Goal: Task Accomplishment & Management: Complete application form

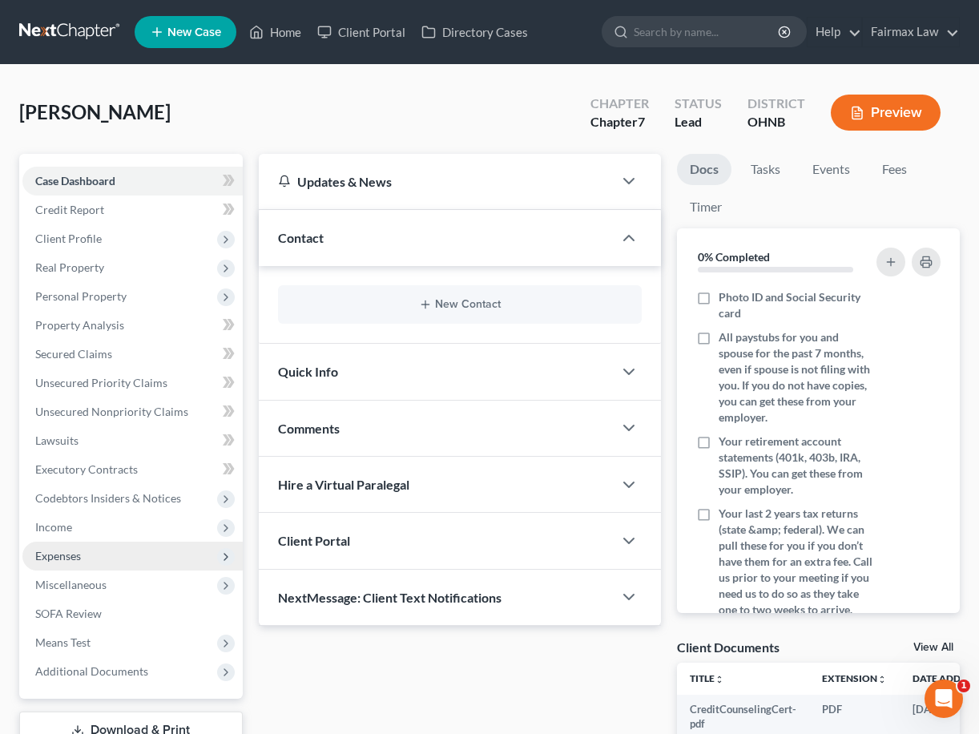
click at [92, 549] on span "Expenses" at bounding box center [132, 555] width 220 height 29
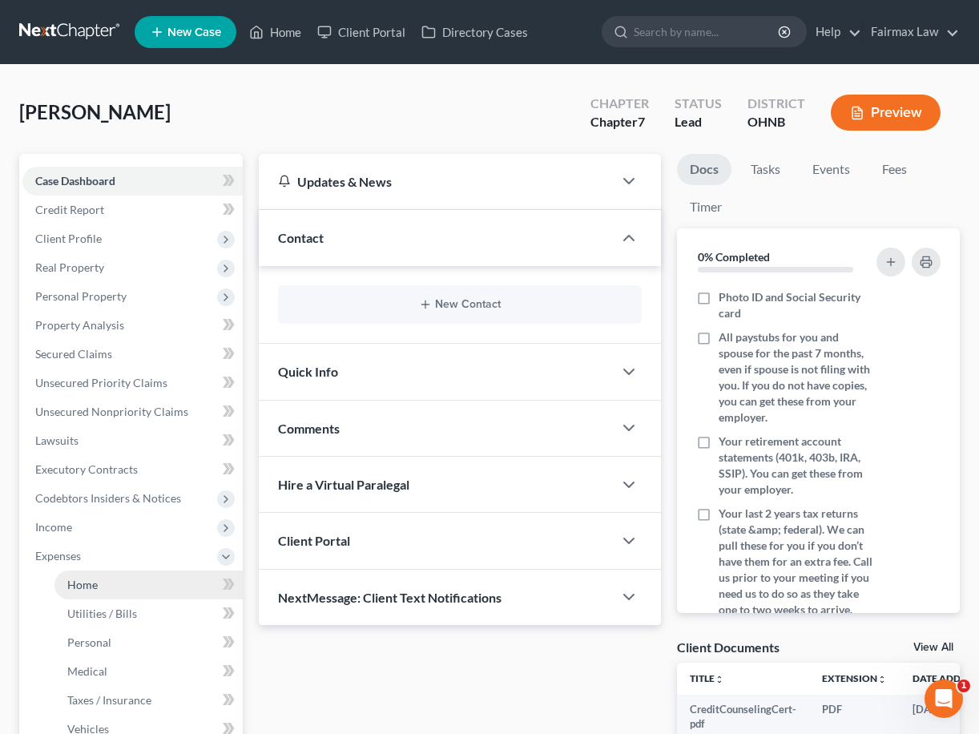
click at [154, 577] on link "Home" at bounding box center [148, 584] width 188 height 29
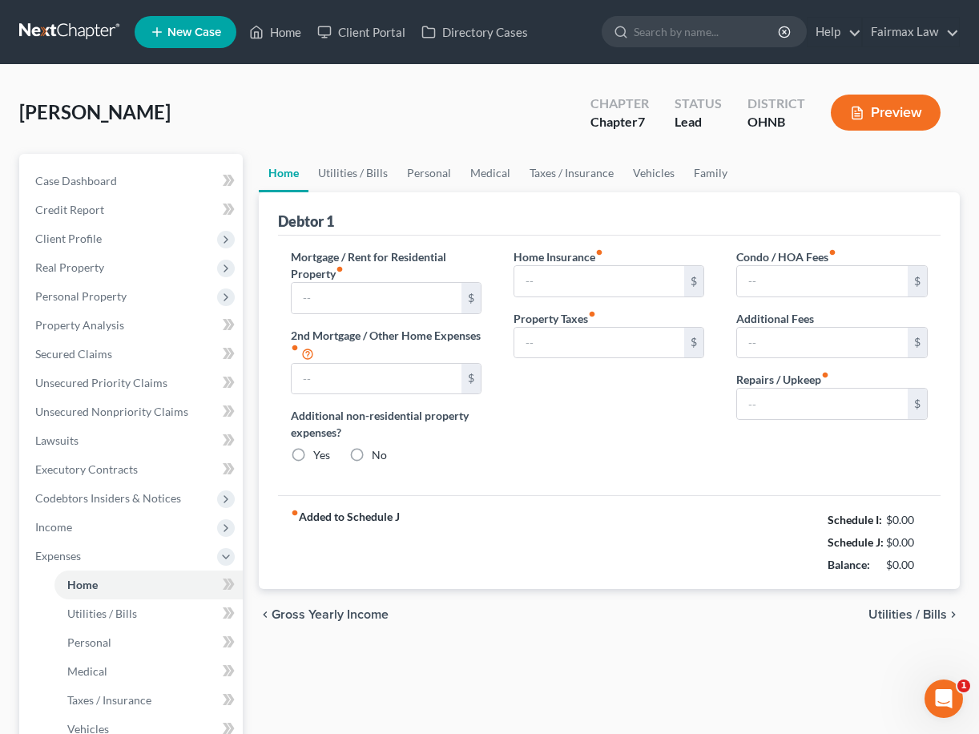
type input "200.00"
type input "0.00"
radio input "true"
type input "0.00"
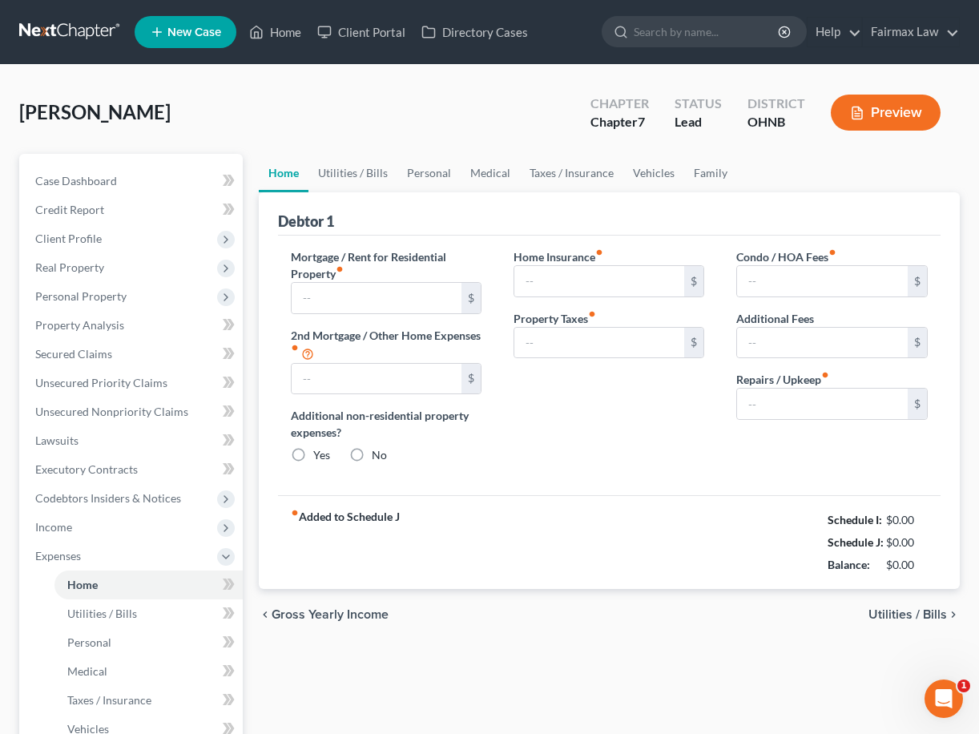
type input "0.00"
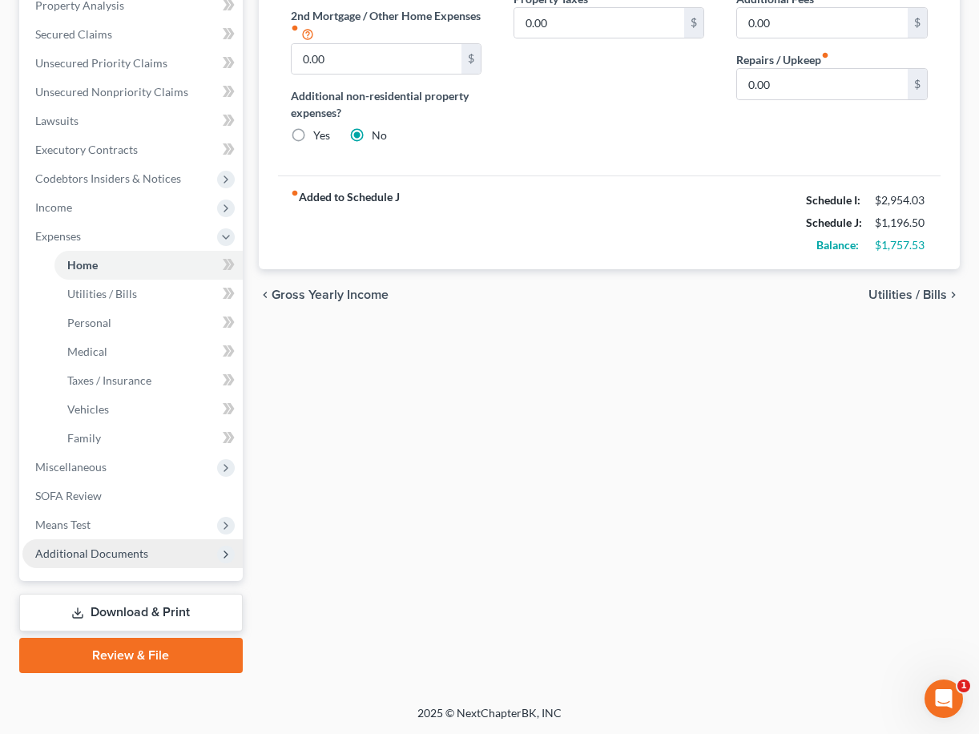
scroll to position [320, 0]
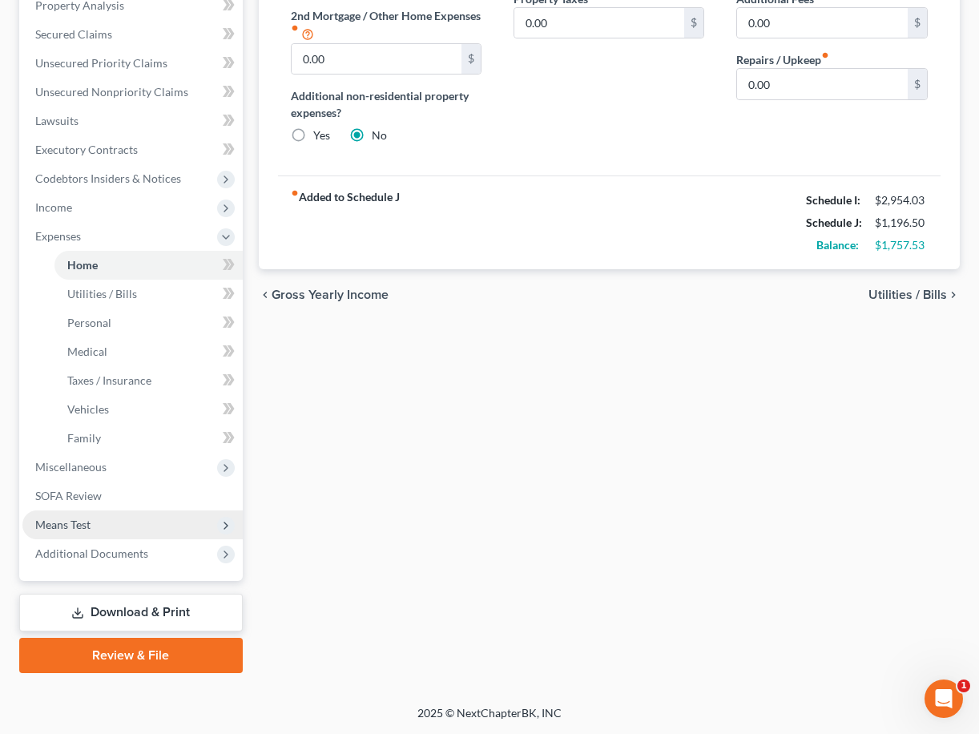
click at [83, 523] on span "Means Test" at bounding box center [62, 524] width 55 height 14
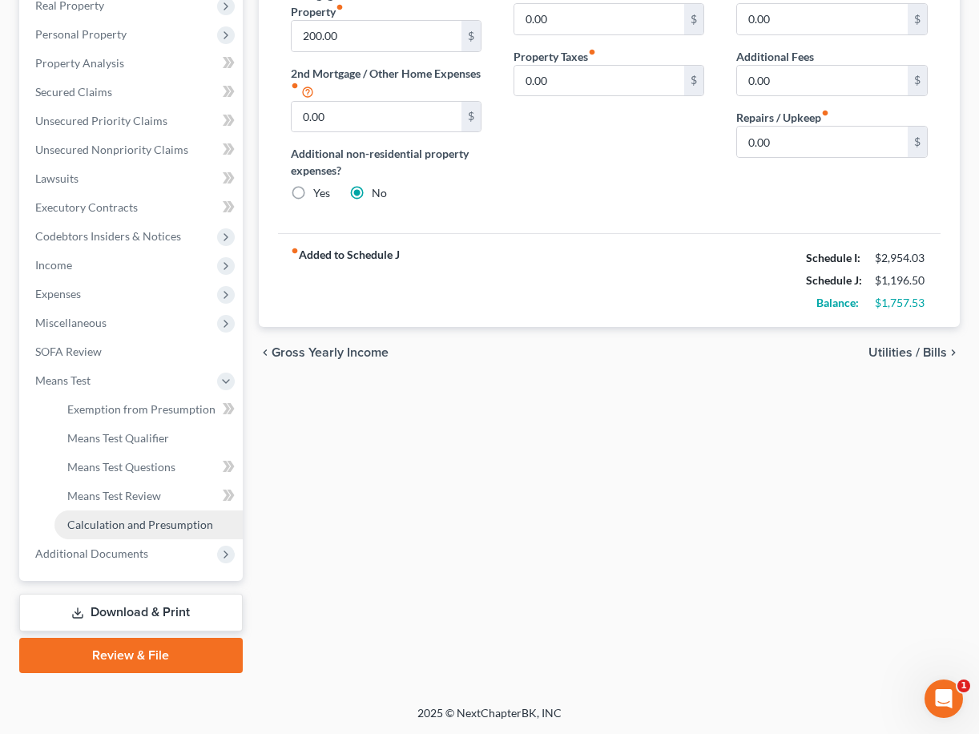
scroll to position [262, 0]
click at [116, 441] on span "Means Test Qualifier" at bounding box center [118, 438] width 102 height 14
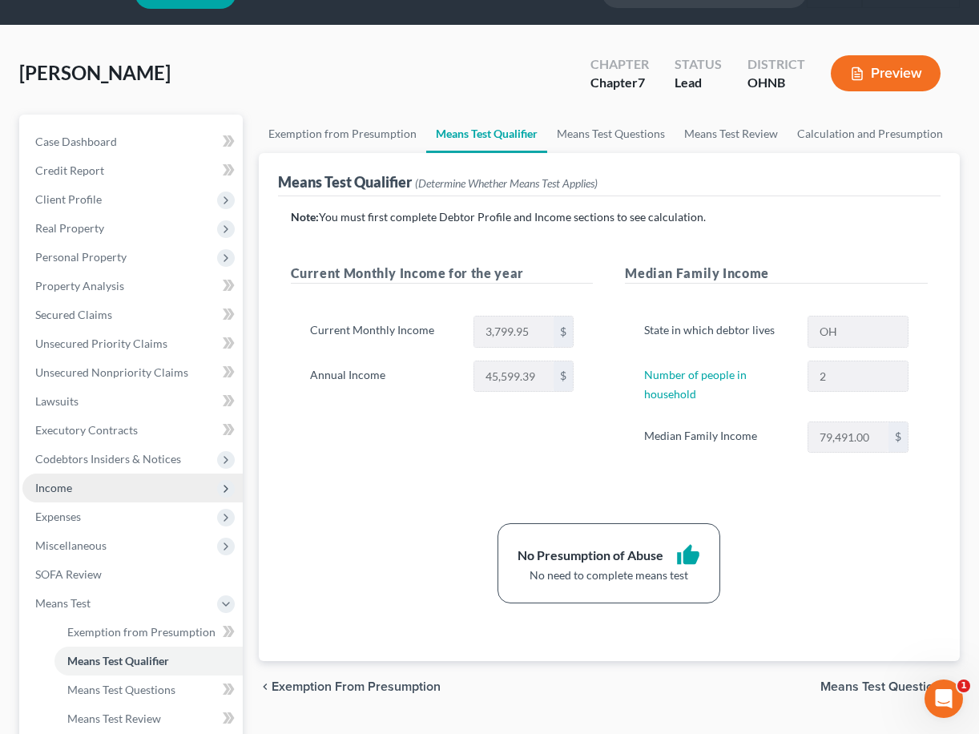
scroll to position [44, 0]
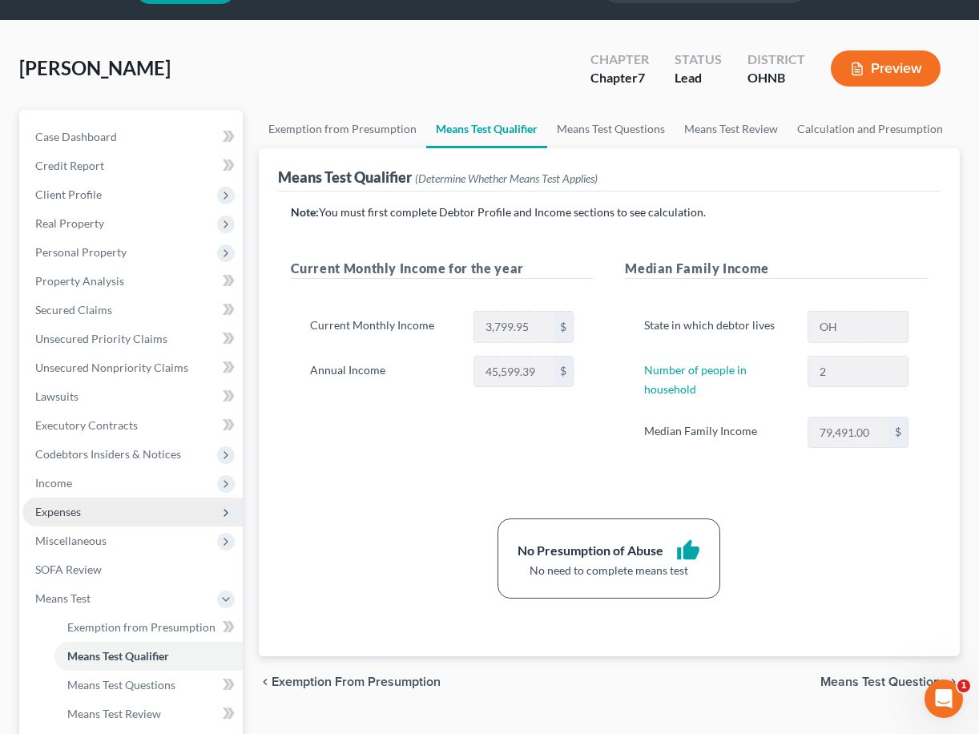
click at [79, 515] on span "Expenses" at bounding box center [58, 512] width 46 height 14
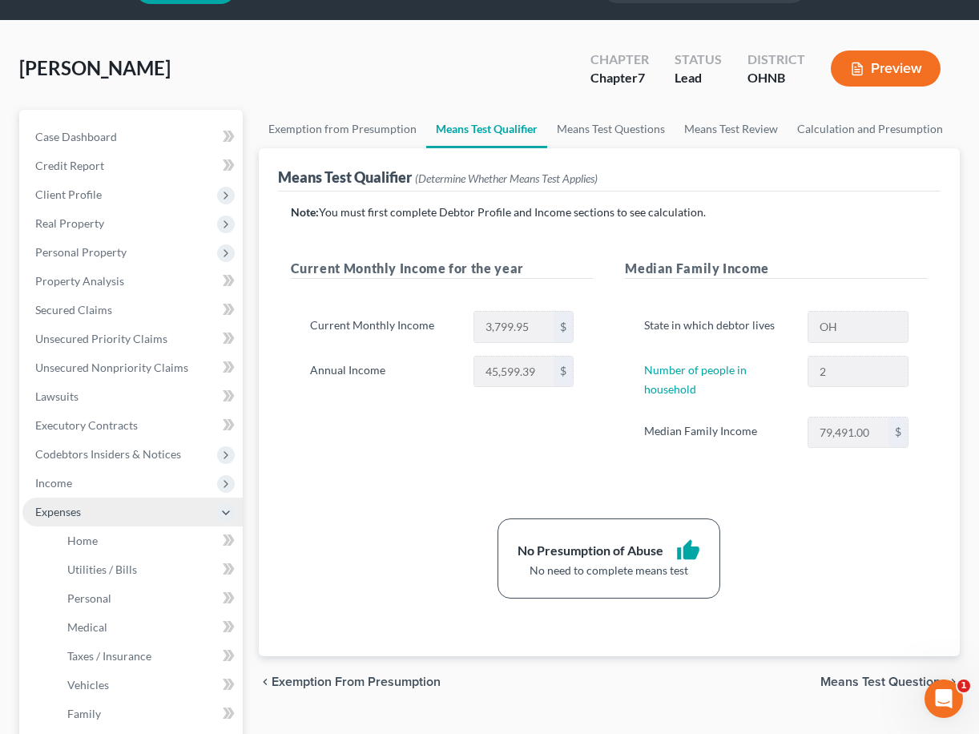
click at [78, 518] on span "Expenses" at bounding box center [132, 511] width 220 height 29
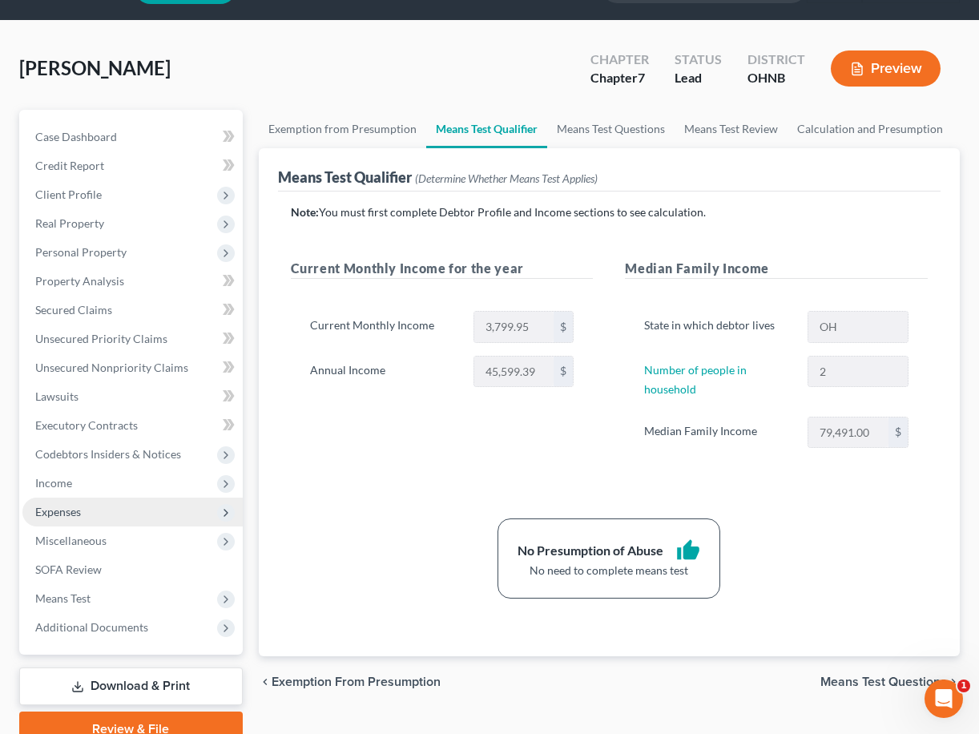
click at [78, 518] on span "Expenses" at bounding box center [132, 511] width 220 height 29
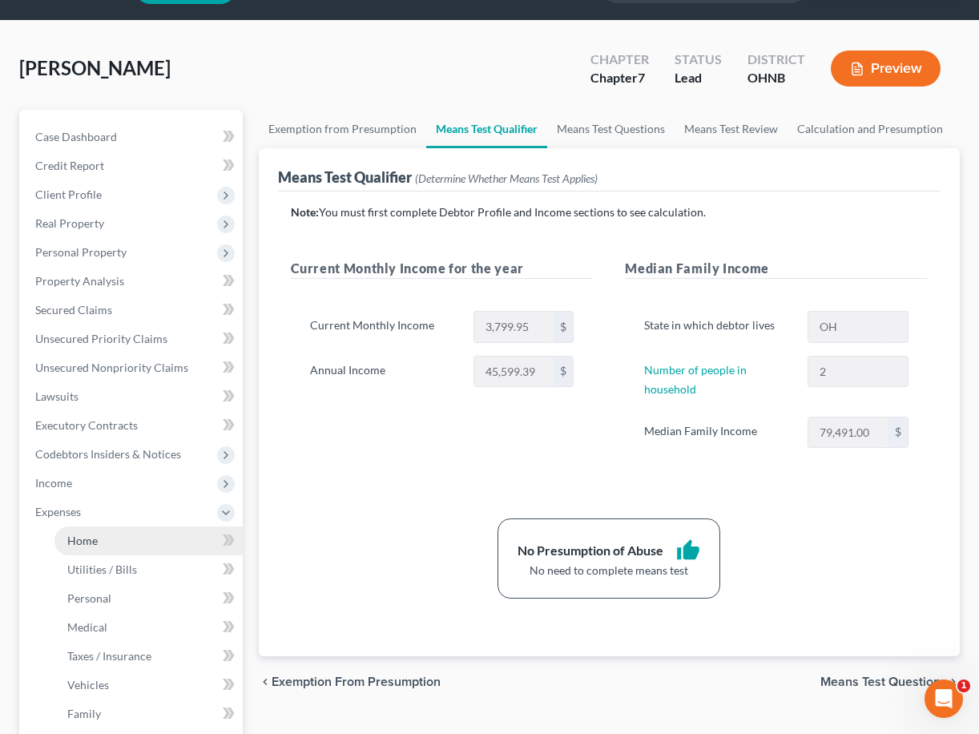
click at [78, 547] on link "Home" at bounding box center [148, 540] width 188 height 29
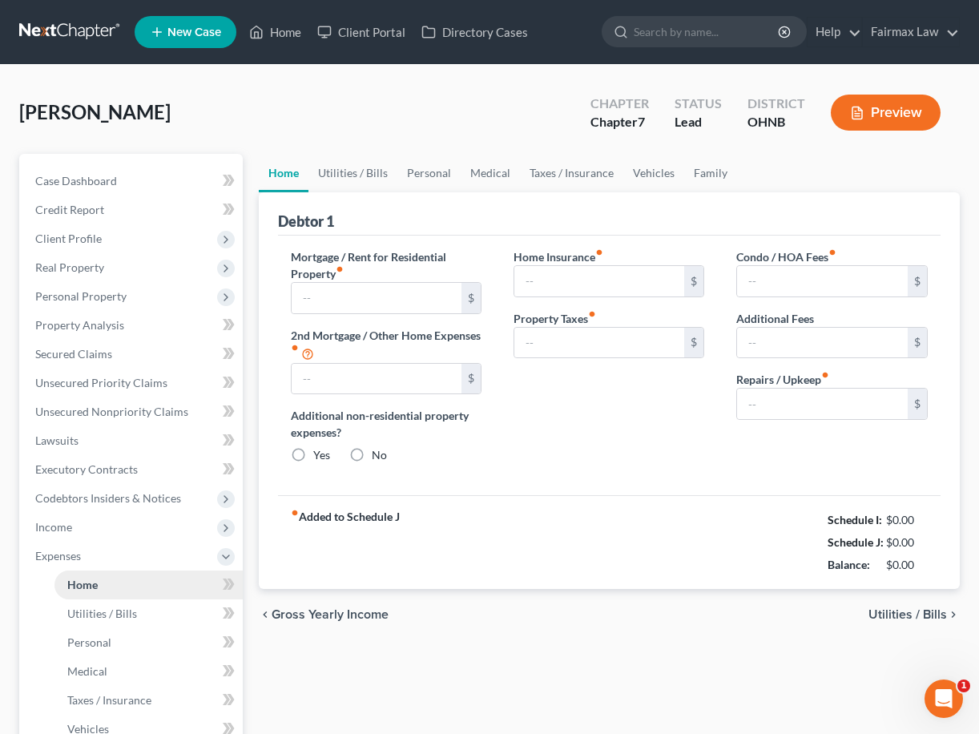
type input "200.00"
type input "0.00"
radio input "true"
type input "0.00"
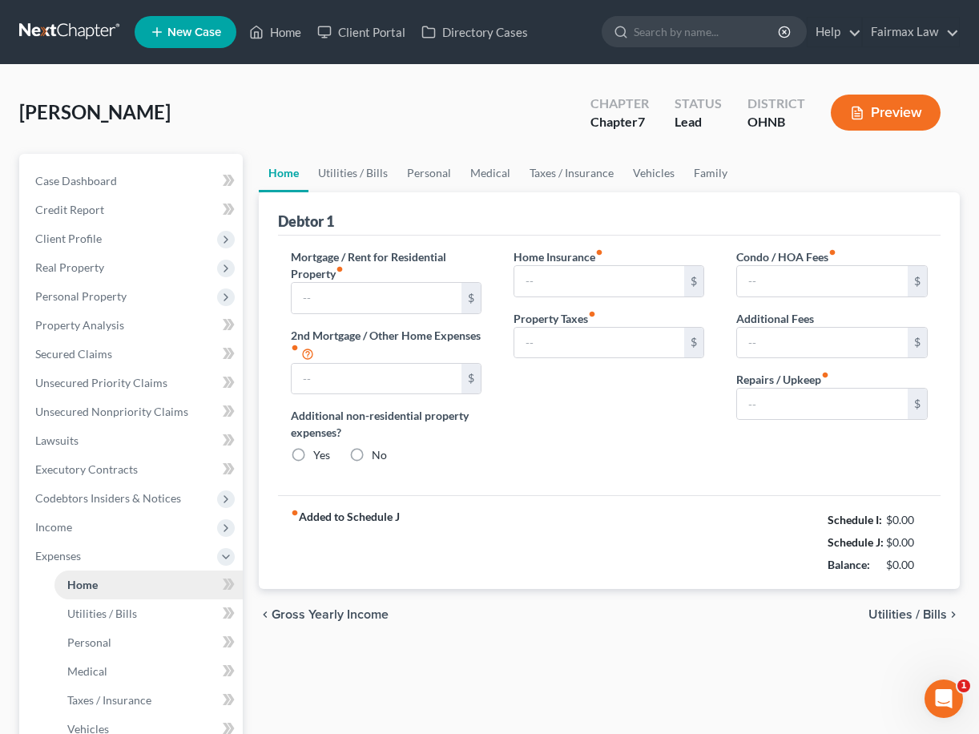
type input "0.00"
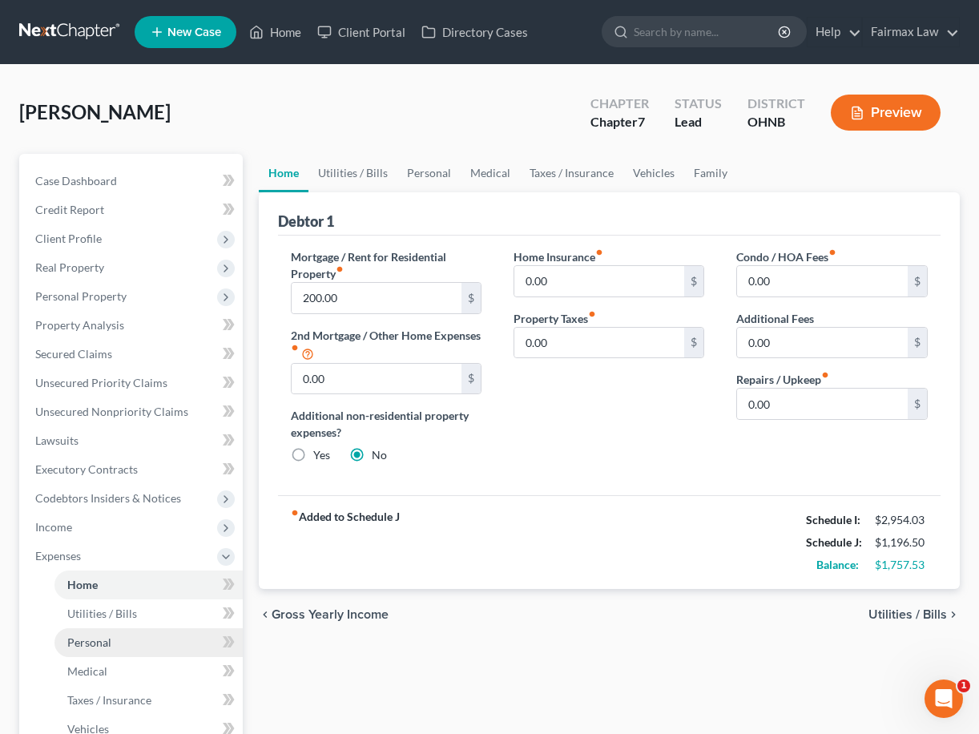
click at [135, 644] on link "Personal" at bounding box center [148, 642] width 188 height 29
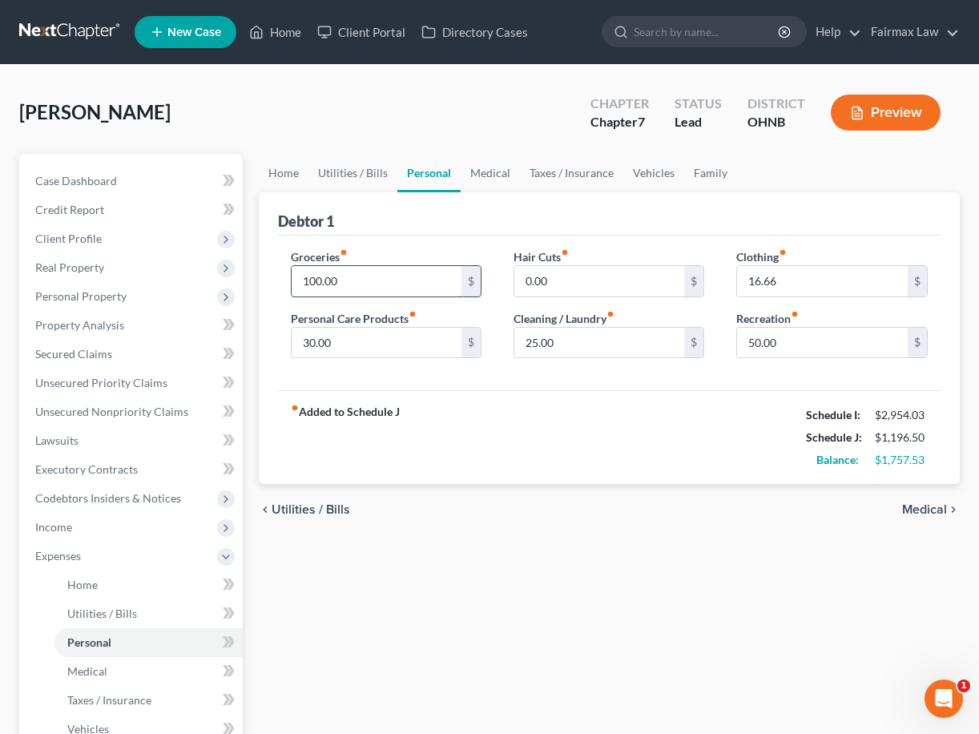
click at [309, 279] on input "100.00" at bounding box center [376, 281] width 171 height 30
type input "600.00"
click at [464, 456] on div "fiber_manual_record Added to Schedule J Schedule I: $2,954.03 Schedule J: $1,69…" at bounding box center [609, 437] width 663 height 94
click at [306, 341] on input "30.00" at bounding box center [376, 343] width 171 height 30
type input "100.00"
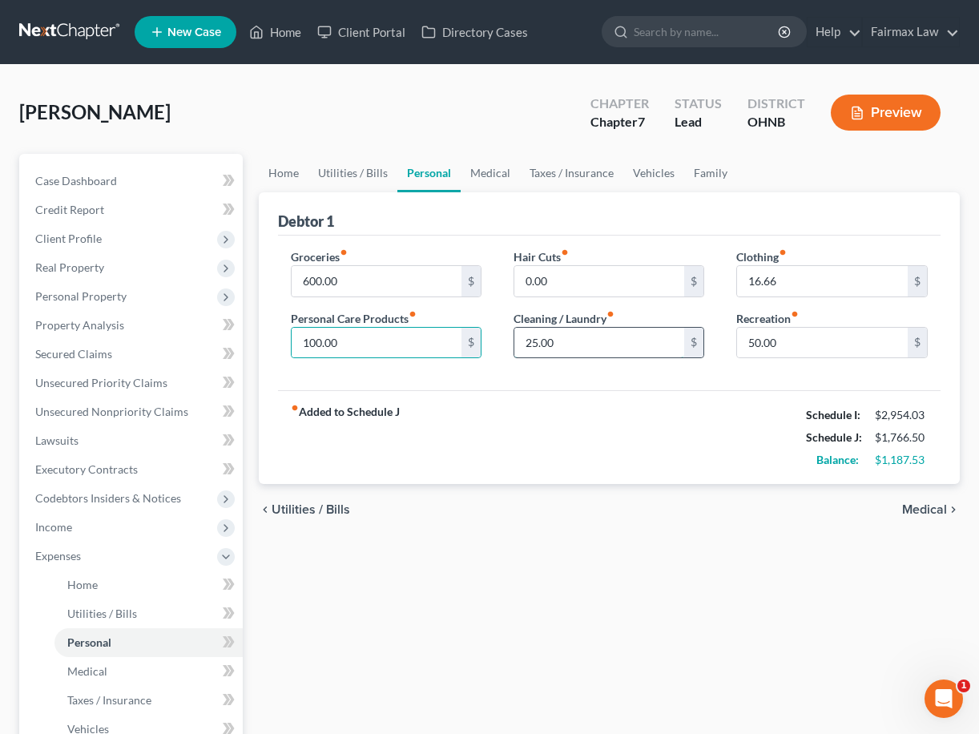
click at [527, 343] on input "25.00" at bounding box center [599, 343] width 171 height 30
type input "125.00"
click at [753, 340] on input "50.00" at bounding box center [822, 343] width 171 height 30
click at [741, 347] on input "50.00" at bounding box center [822, 343] width 171 height 30
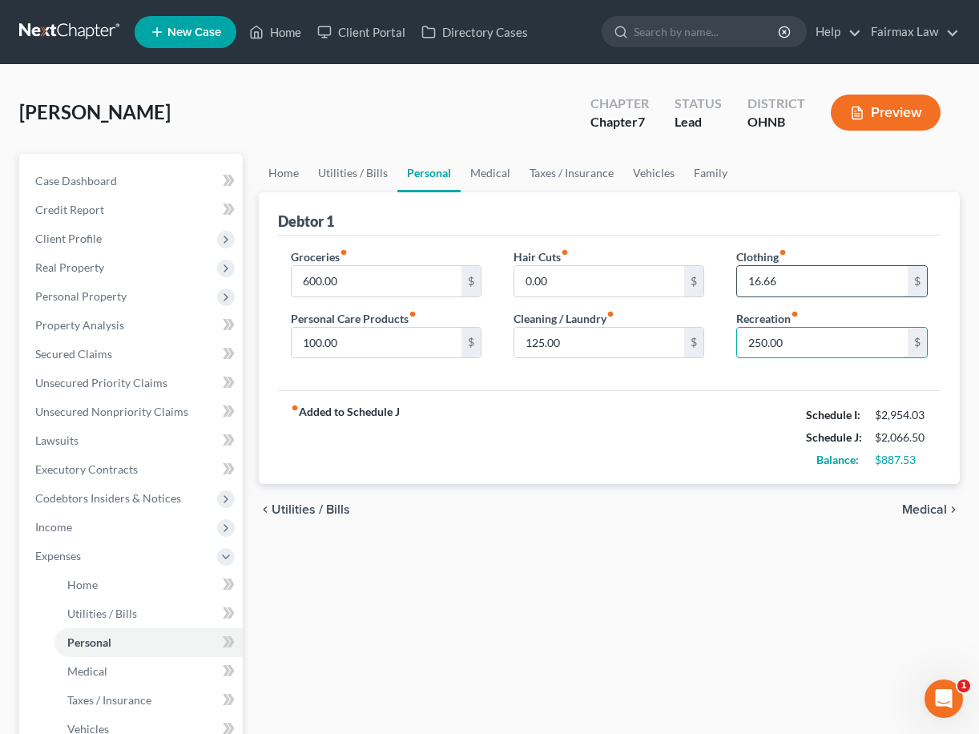
type input "250.00"
drag, startPoint x: 750, startPoint y: 283, endPoint x: 799, endPoint y: 283, distance: 48.8
click at [799, 283] on input "16.66" at bounding box center [822, 281] width 171 height 30
type input "200.00"
click at [766, 420] on div "fiber_manual_record Added to Schedule J Schedule I: $2,954.03 Schedule J: $2,24…" at bounding box center [609, 437] width 663 height 94
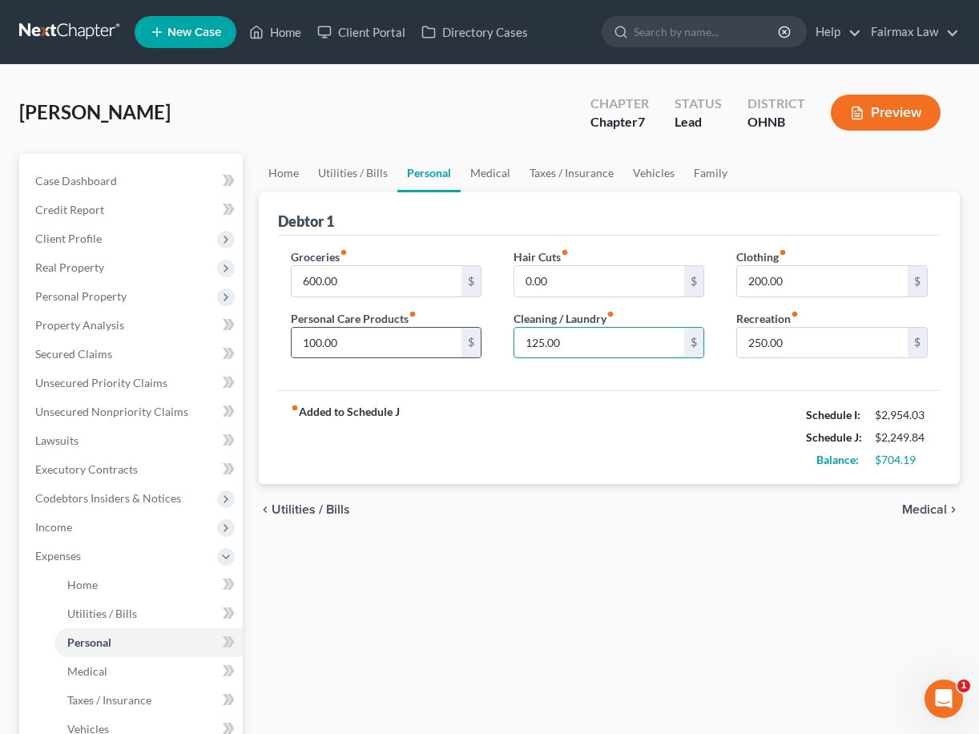
drag, startPoint x: 543, startPoint y: 342, endPoint x: 472, endPoint y: 342, distance: 71.3
click at [472, 342] on div "Groceries fiber_manual_record 600.00 $ Personal Care Products fiber_manual_reco…" at bounding box center [609, 309] width 669 height 123
drag, startPoint x: 585, startPoint y: 349, endPoint x: 418, endPoint y: 347, distance: 166.6
click at [418, 348] on div "Groceries fiber_manual_record 600.00 $ Personal Care Products fiber_manual_reco…" at bounding box center [609, 309] width 669 height 123
type input "200.00"
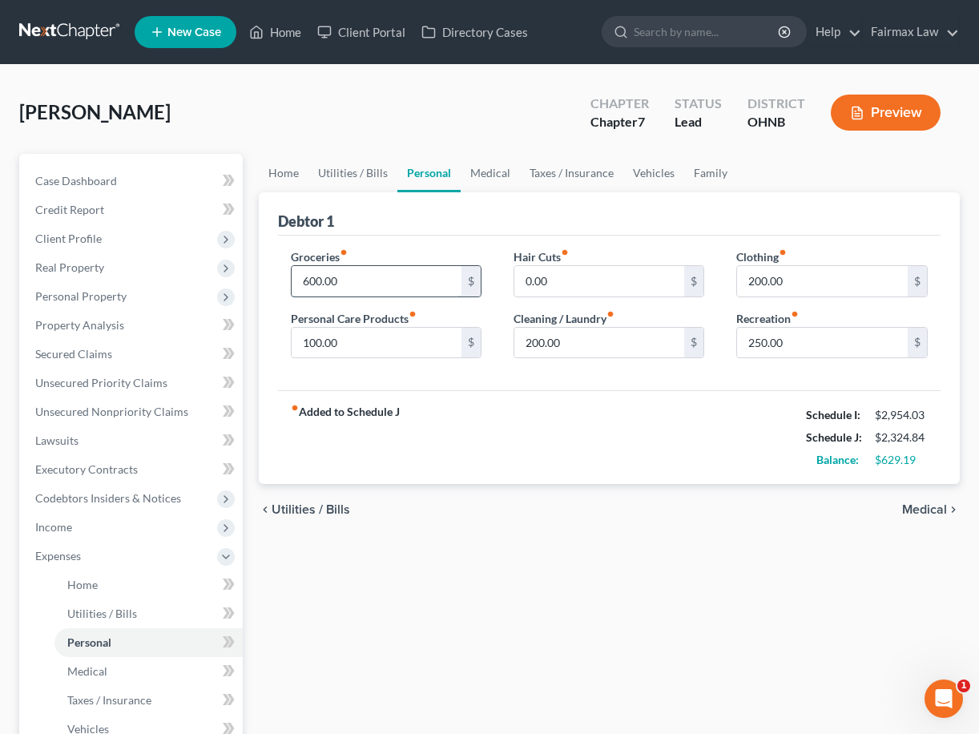
click at [312, 279] on input "600.00" at bounding box center [376, 281] width 171 height 30
type input "650.00"
click at [452, 484] on div "chevron_left Utilities / Bills Medical chevron_right" at bounding box center [609, 509] width 701 height 51
click at [308, 343] on input "100.00" at bounding box center [376, 343] width 171 height 30
type input "200.00"
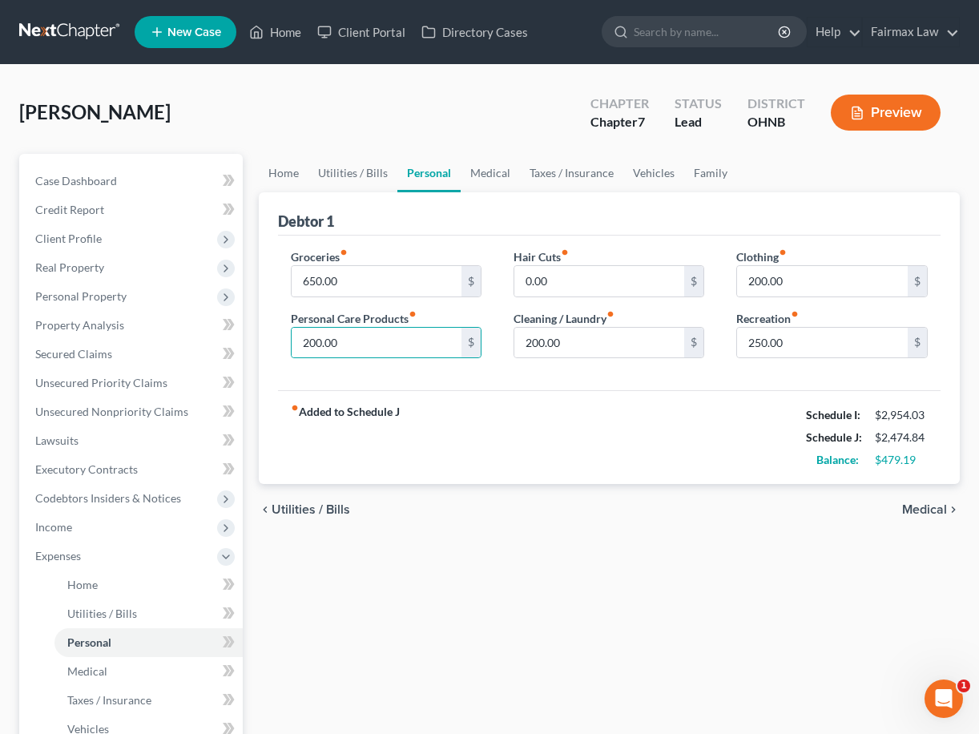
click at [412, 484] on div "fiber_manual_record Added to Schedule J Schedule I: $2,954.03 Schedule J: $2,47…" at bounding box center [609, 437] width 663 height 94
click at [167, 590] on link "Home" at bounding box center [148, 584] width 188 height 29
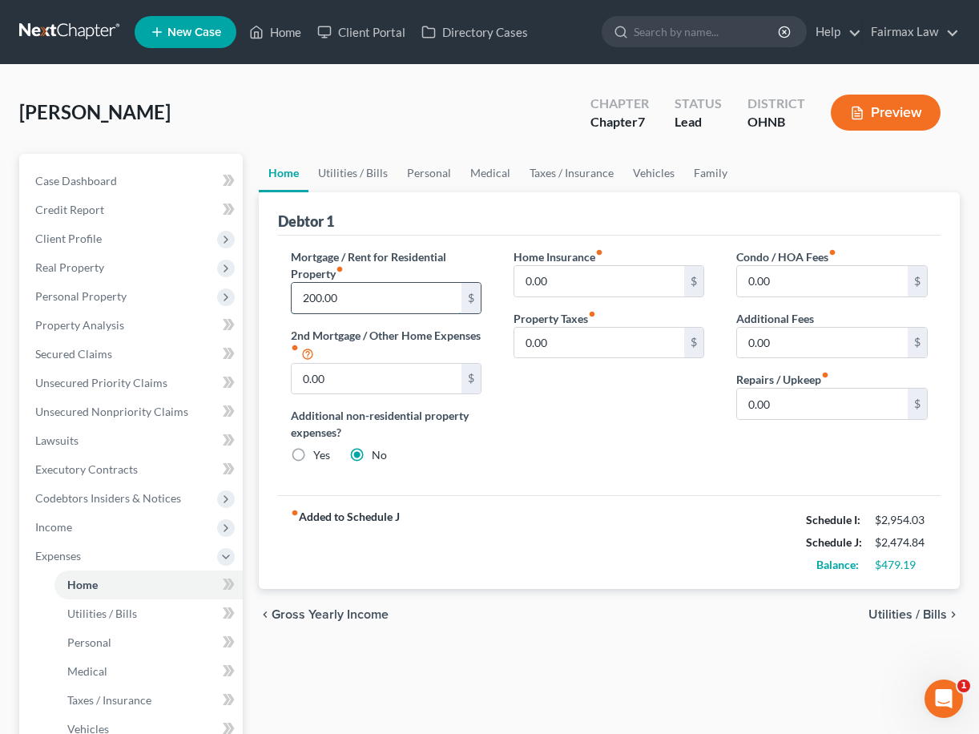
click at [308, 298] on input "200.00" at bounding box center [376, 298] width 171 height 30
type input "500.00"
click at [621, 621] on div "chevron_left Gross Yearly Income Utilities / Bills chevron_right" at bounding box center [609, 614] width 701 height 51
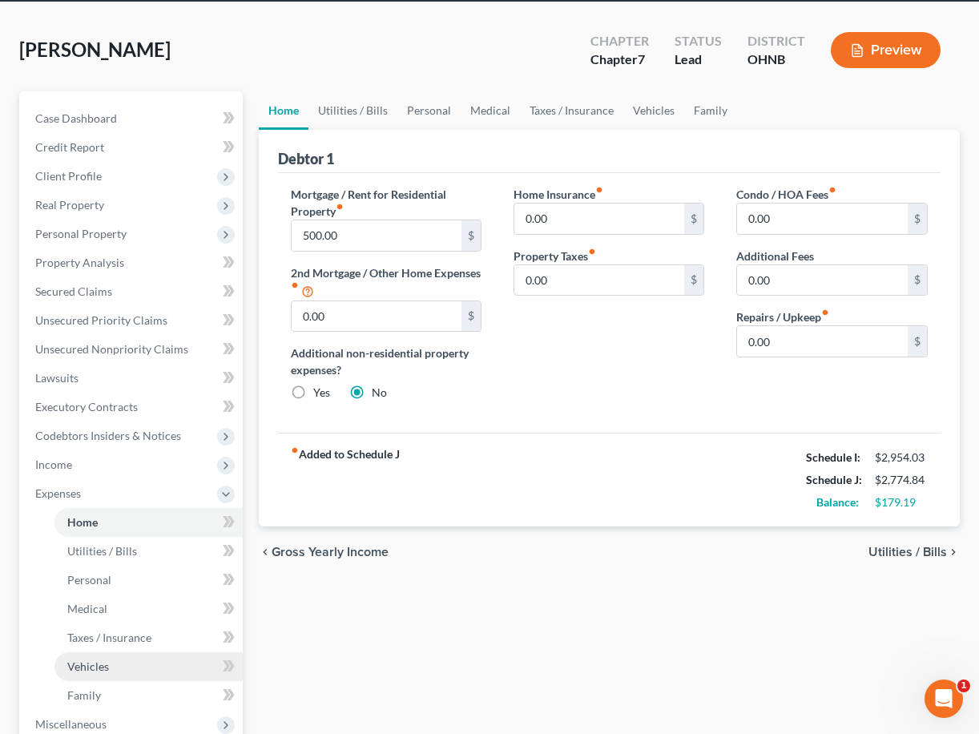
scroll to position [65, 0]
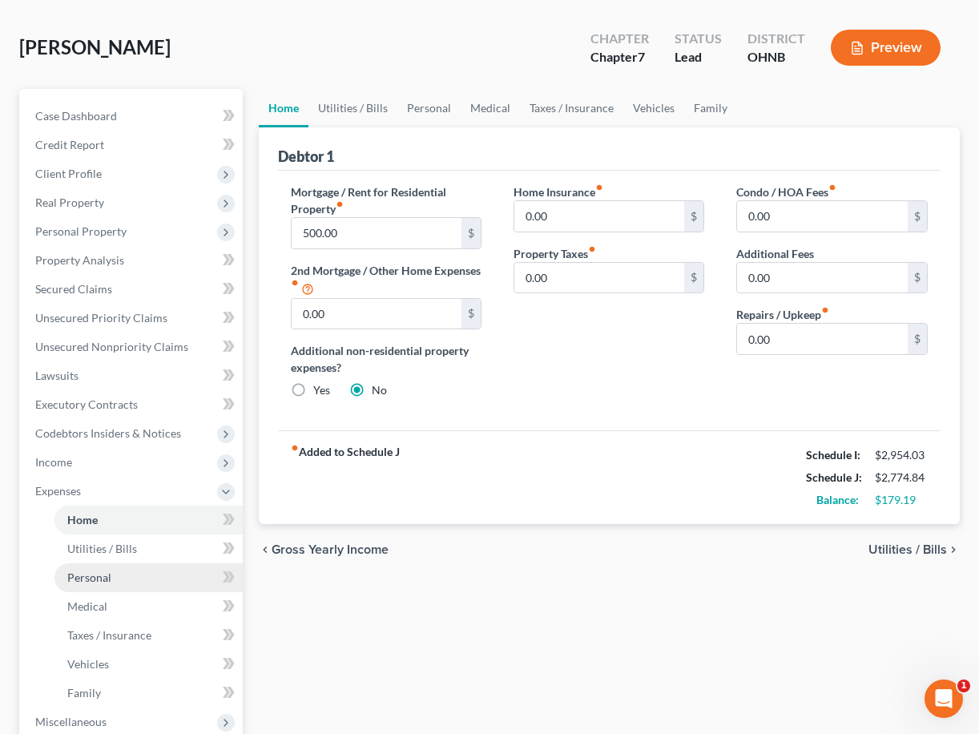
click at [137, 582] on link "Personal" at bounding box center [148, 577] width 188 height 29
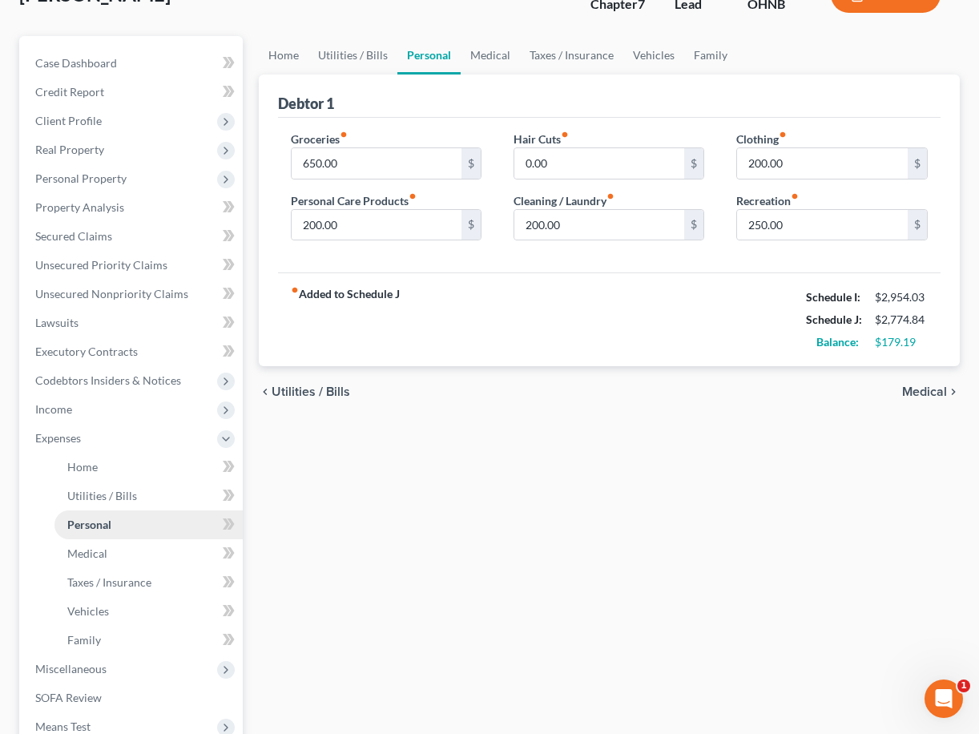
scroll to position [119, 0]
click at [183, 185] on span "Personal Property" at bounding box center [132, 177] width 220 height 29
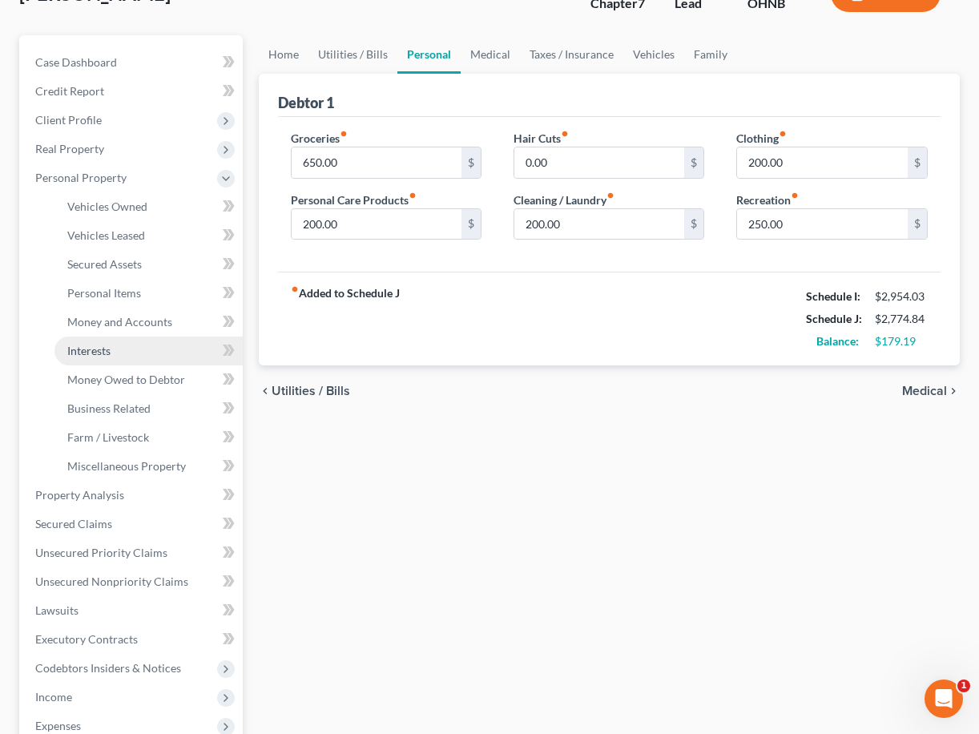
click at [125, 343] on link "Interests" at bounding box center [148, 350] width 188 height 29
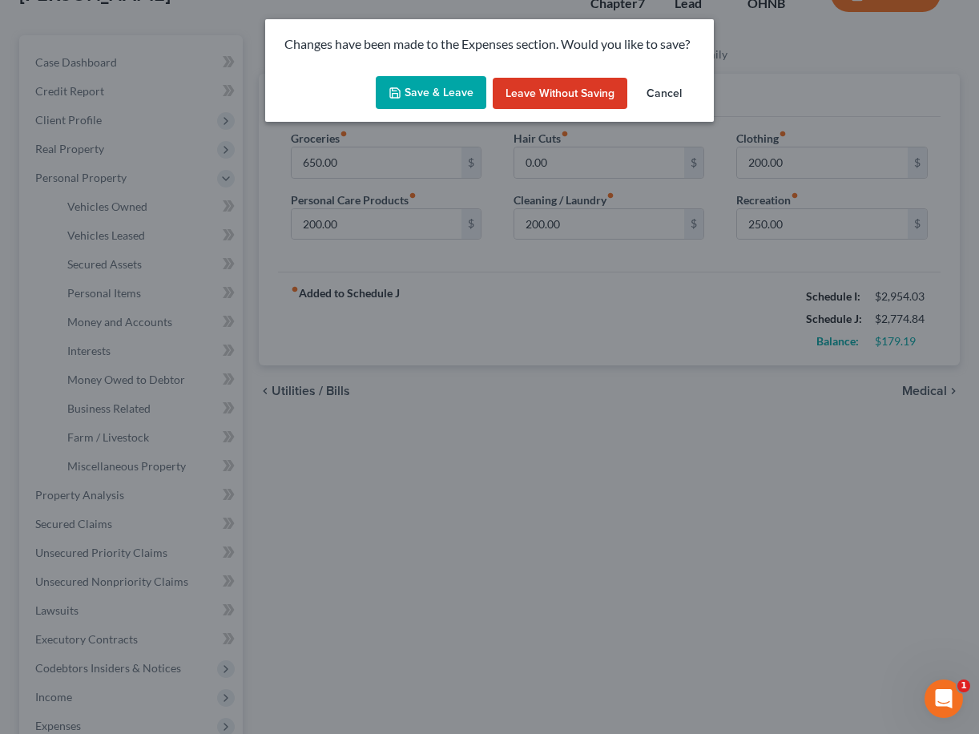
click at [440, 94] on button "Save & Leave" at bounding box center [431, 93] width 111 height 34
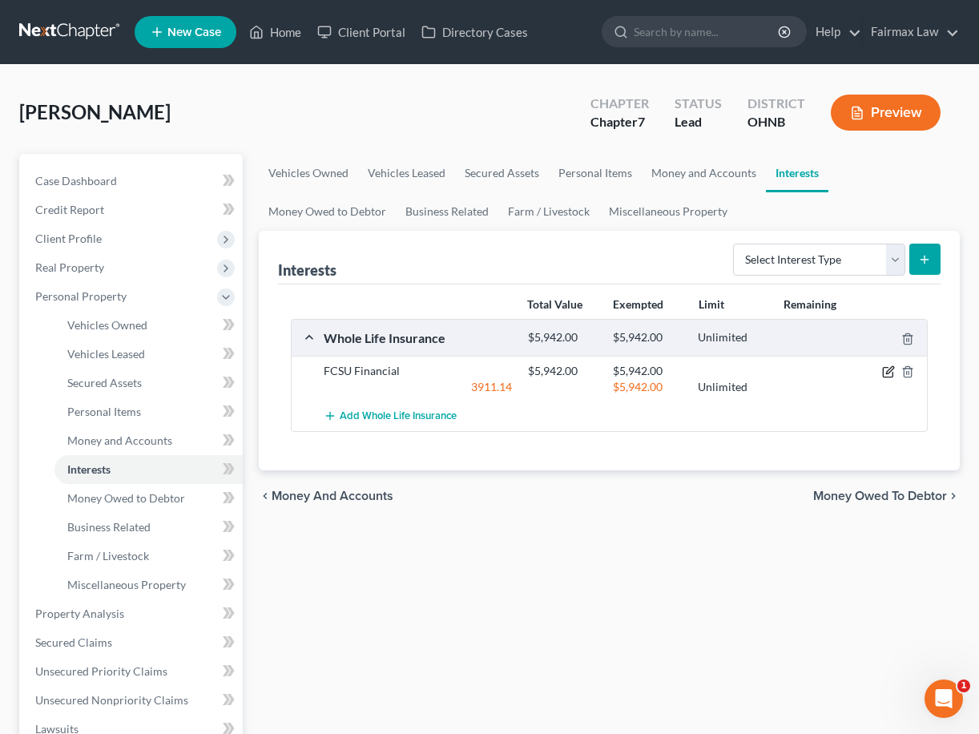
click at [884, 375] on icon "button" at bounding box center [888, 371] width 13 height 13
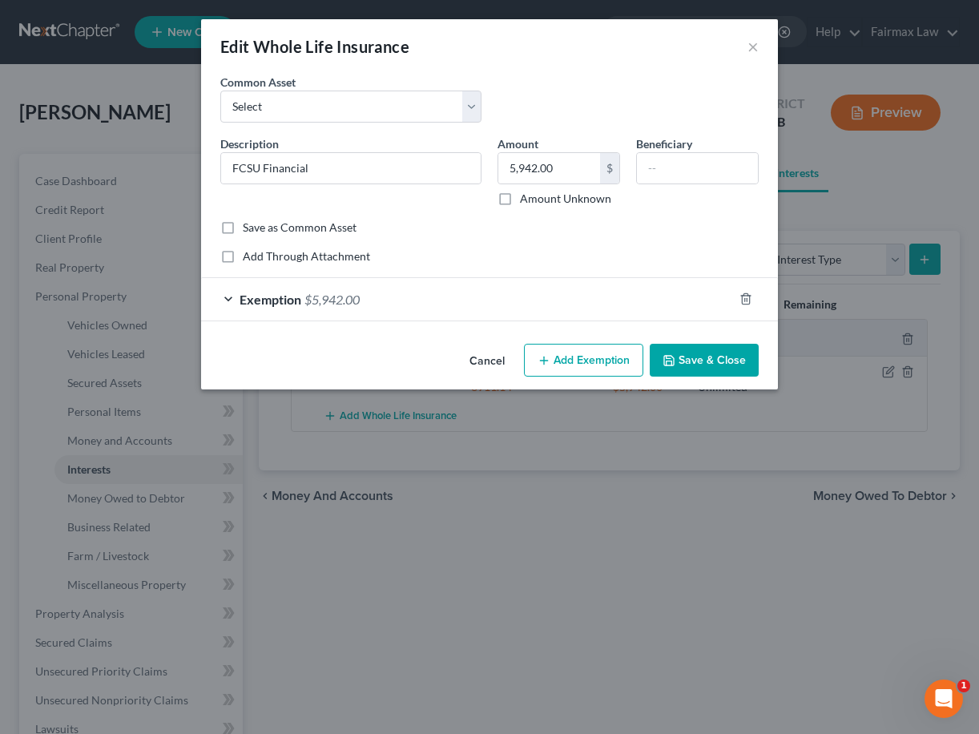
click at [594, 311] on div "Exemption $5,942.00" at bounding box center [467, 299] width 532 height 42
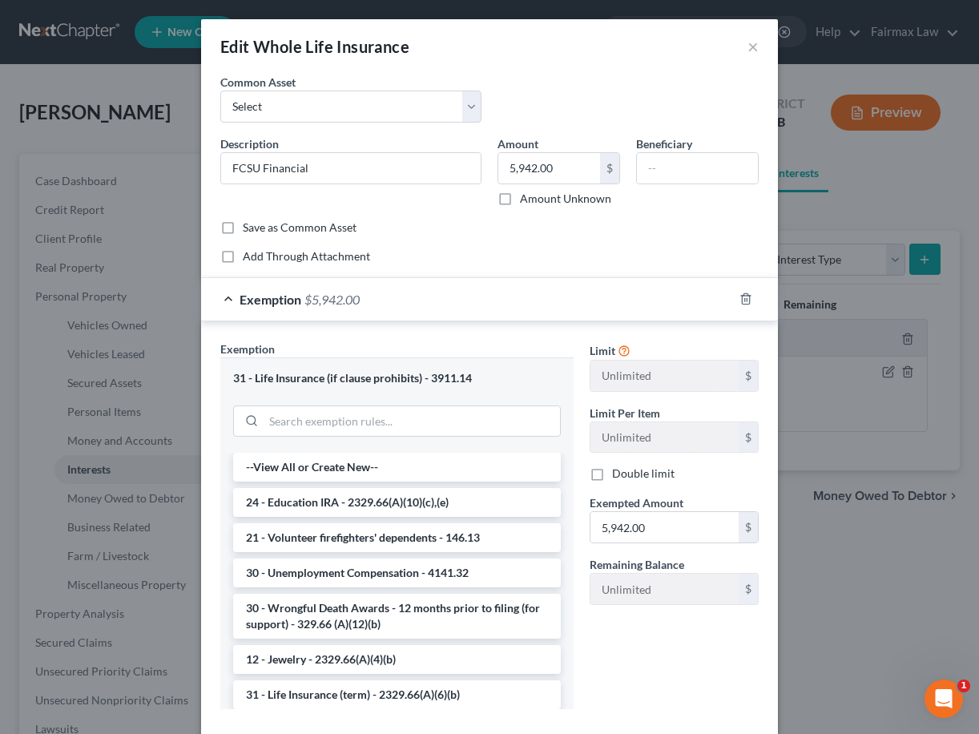
click at [594, 311] on div "Exemption $5,942.00" at bounding box center [467, 299] width 532 height 42
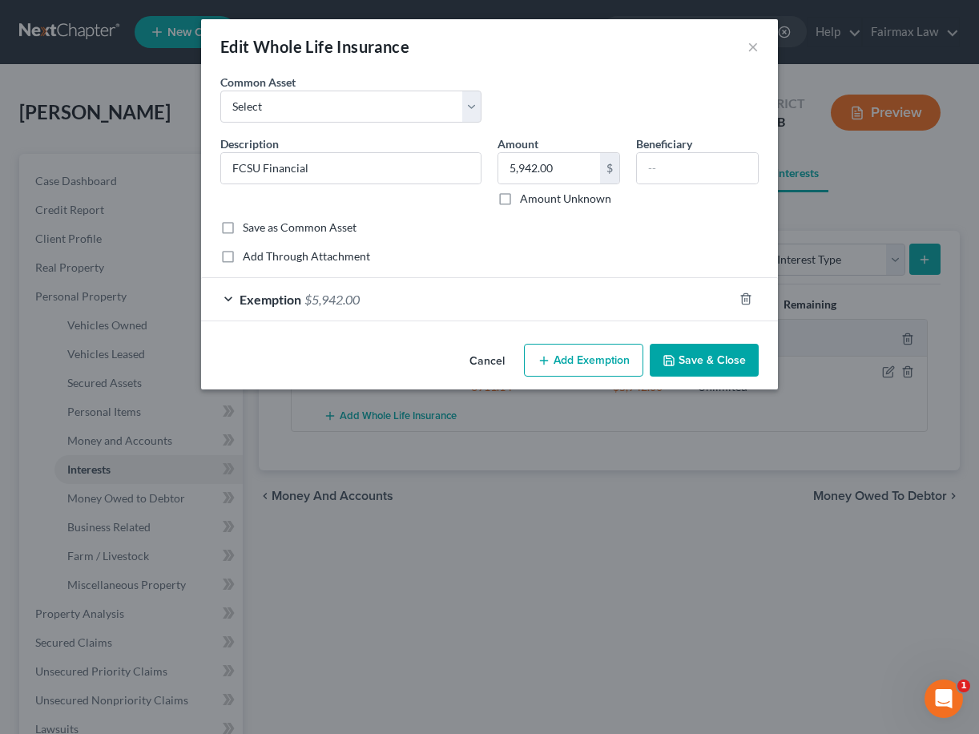
click at [695, 360] on button "Save & Close" at bounding box center [703, 361] width 109 height 34
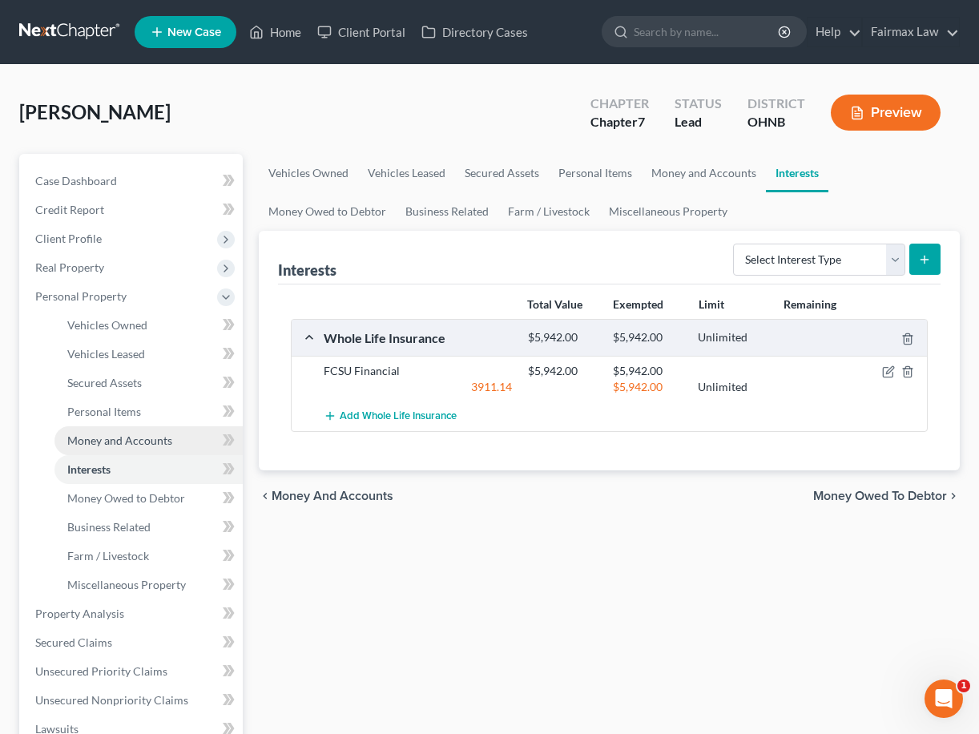
click at [183, 443] on link "Money and Accounts" at bounding box center [148, 440] width 188 height 29
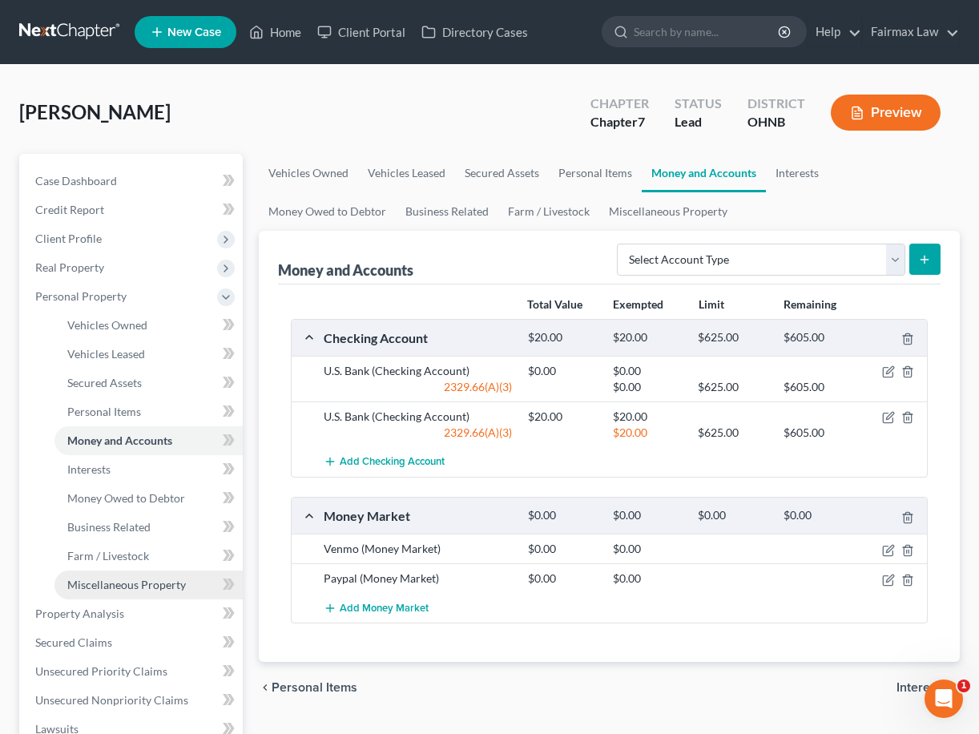
click at [175, 591] on link "Miscellaneous Property" at bounding box center [148, 584] width 188 height 29
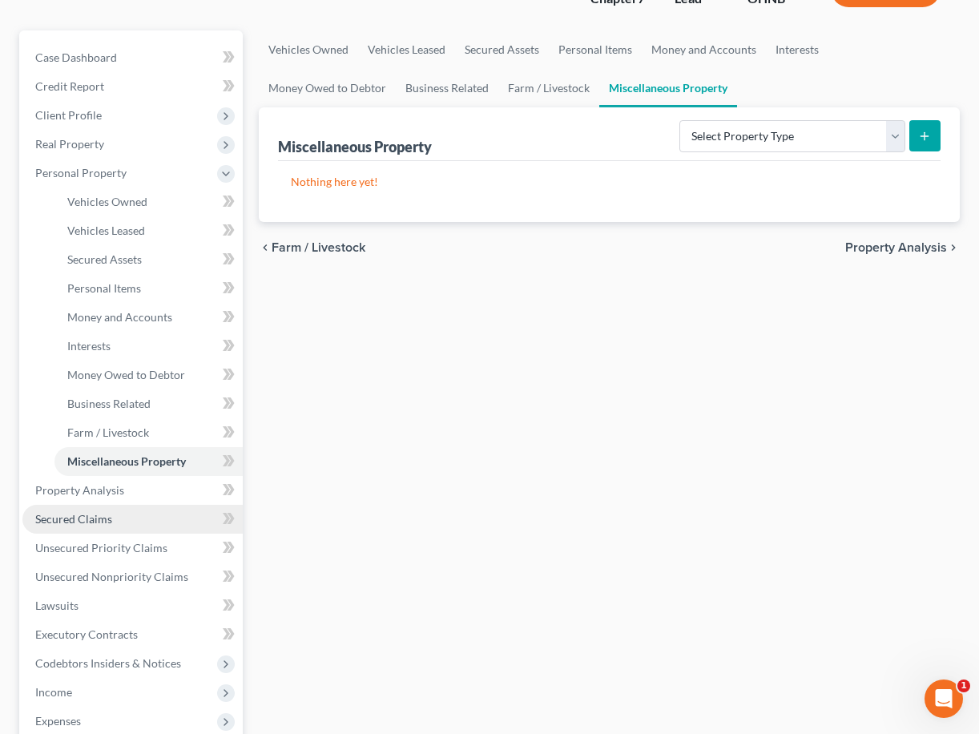
scroll to position [124, 0]
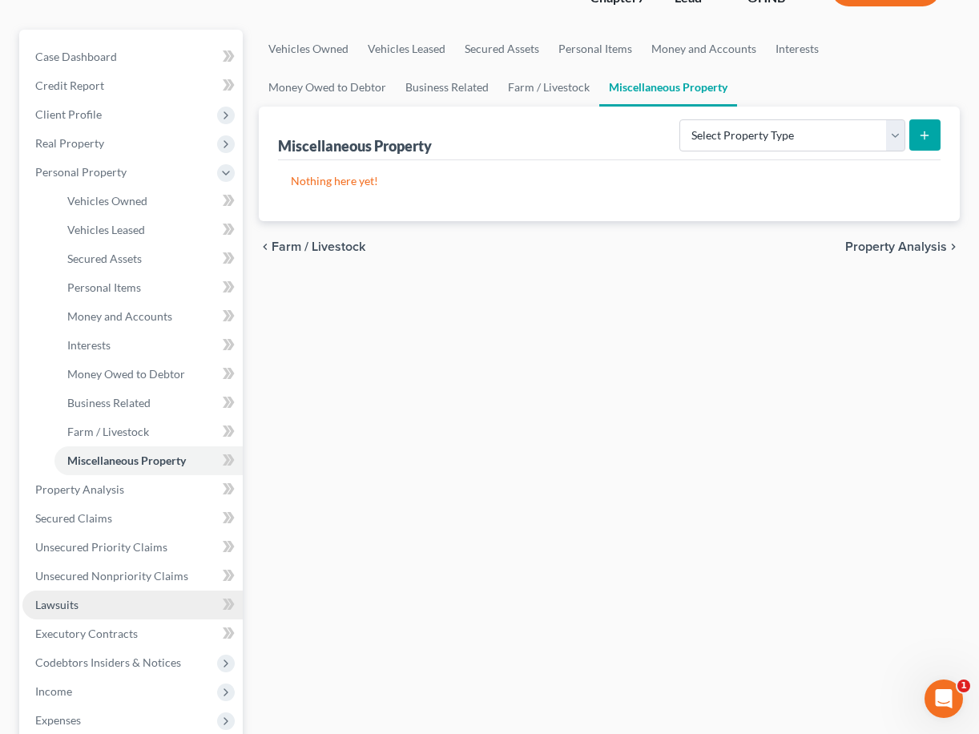
click at [167, 599] on link "Lawsuits" at bounding box center [132, 604] width 220 height 29
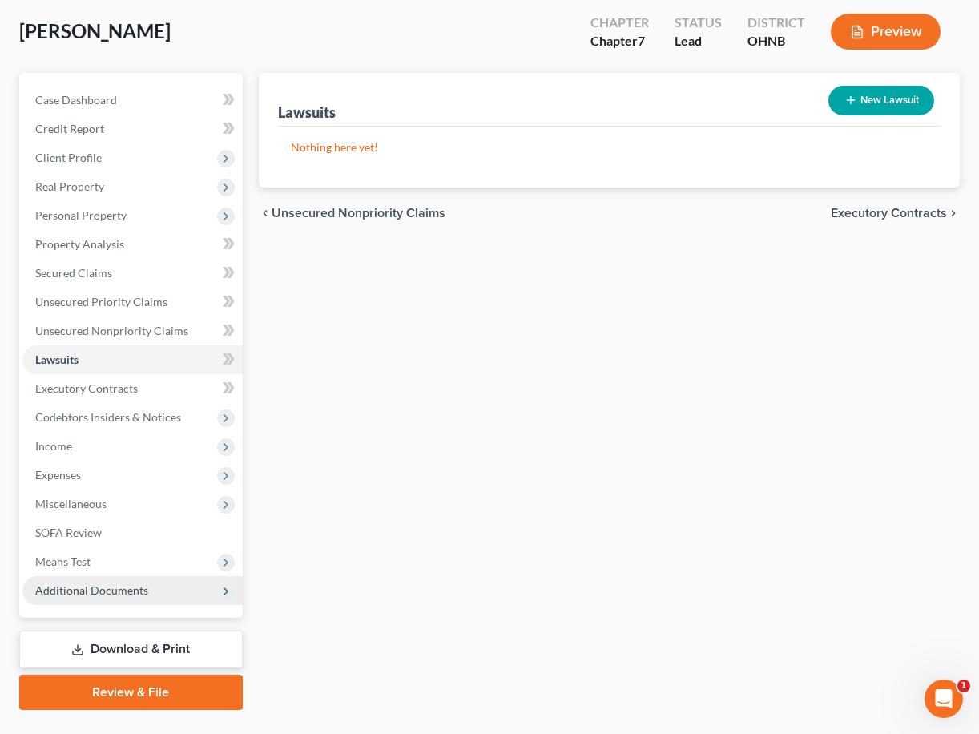
scroll to position [84, 0]
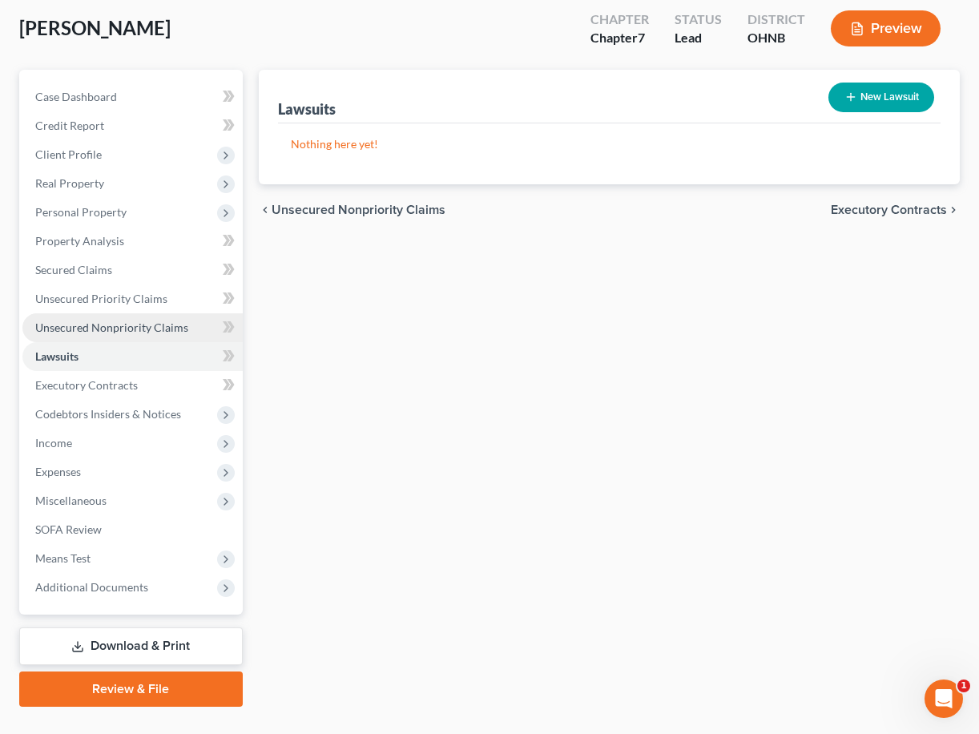
click at [147, 331] on span "Unsecured Nonpriority Claims" at bounding box center [111, 327] width 153 height 14
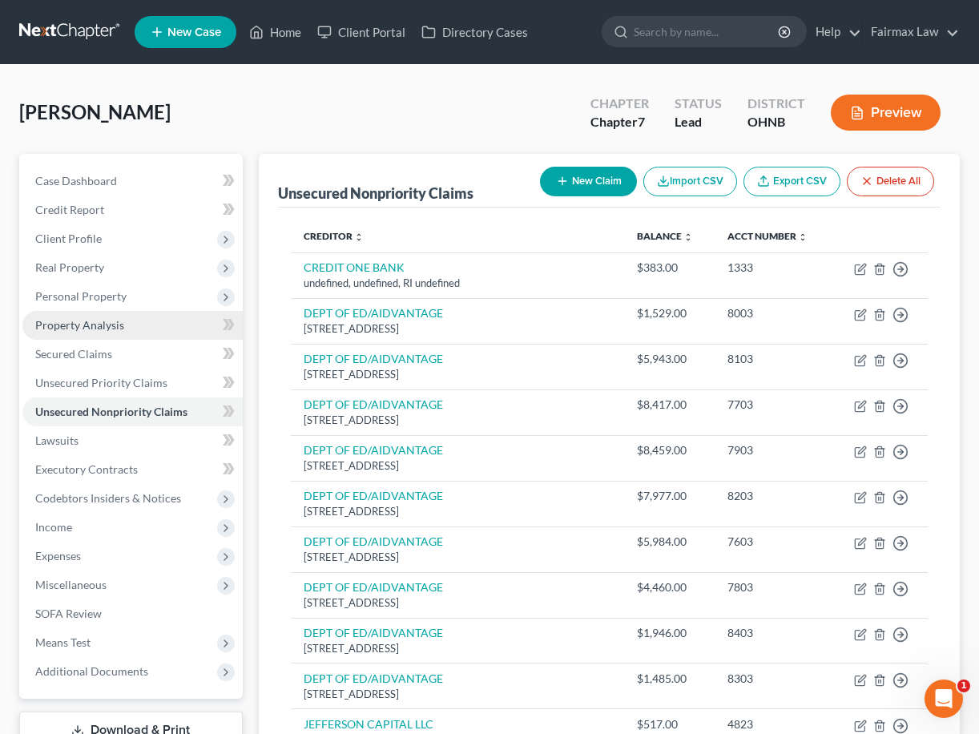
scroll to position [2, 0]
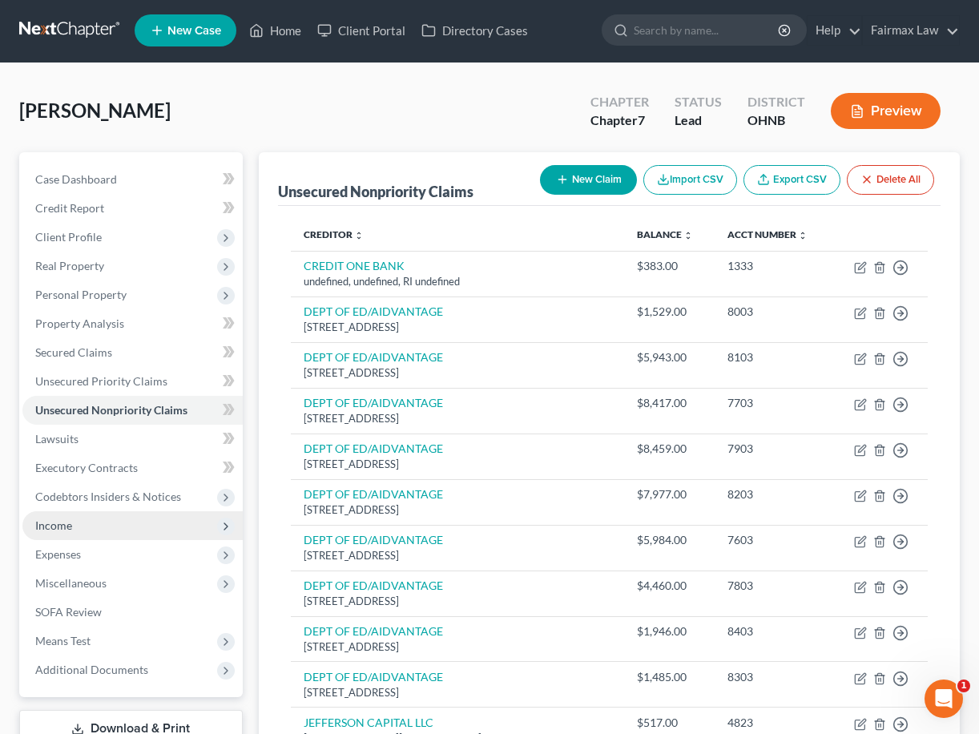
click at [138, 521] on span "Income" at bounding box center [132, 525] width 220 height 29
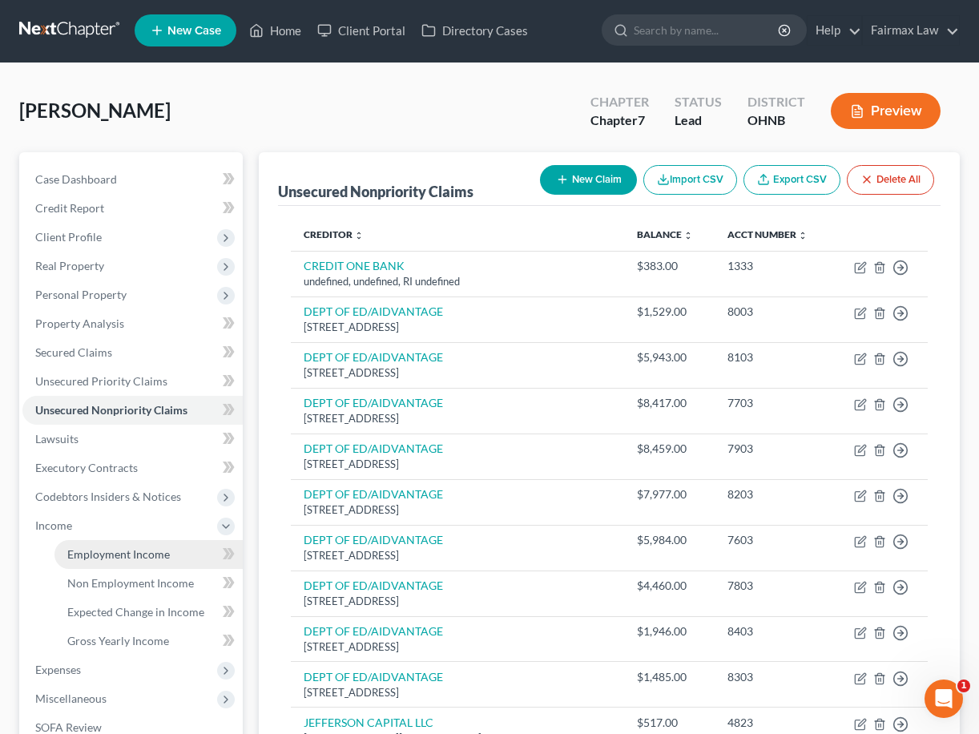
click at [145, 549] on span "Employment Income" at bounding box center [118, 554] width 103 height 14
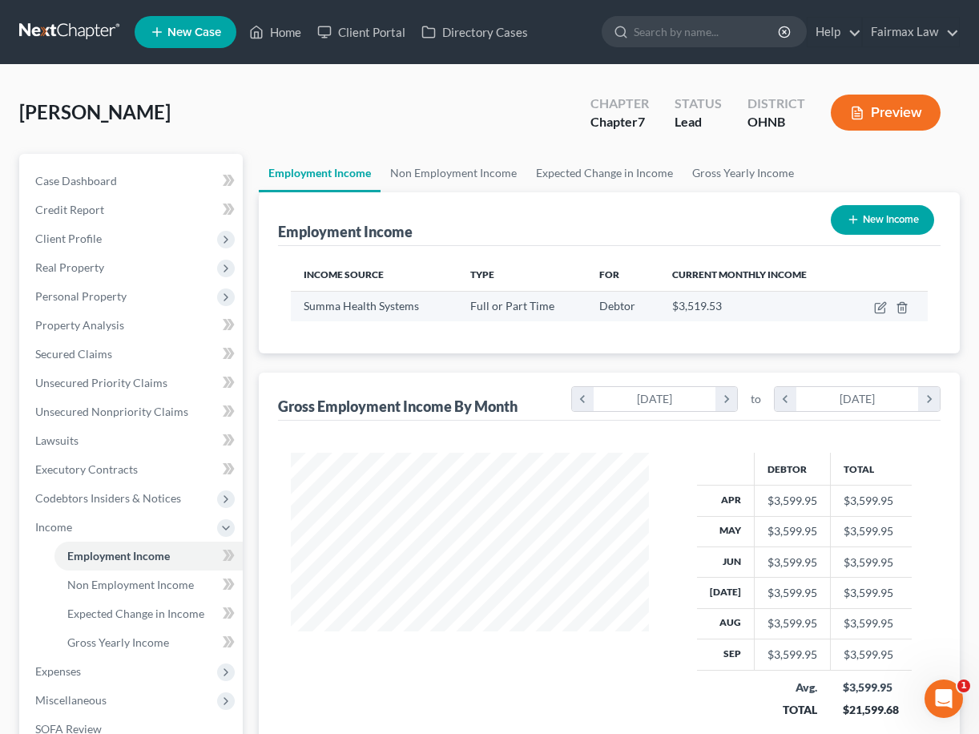
scroll to position [287, 391]
click at [877, 307] on icon "button" at bounding box center [880, 307] width 13 height 13
select select "0"
select select "36"
select select "2"
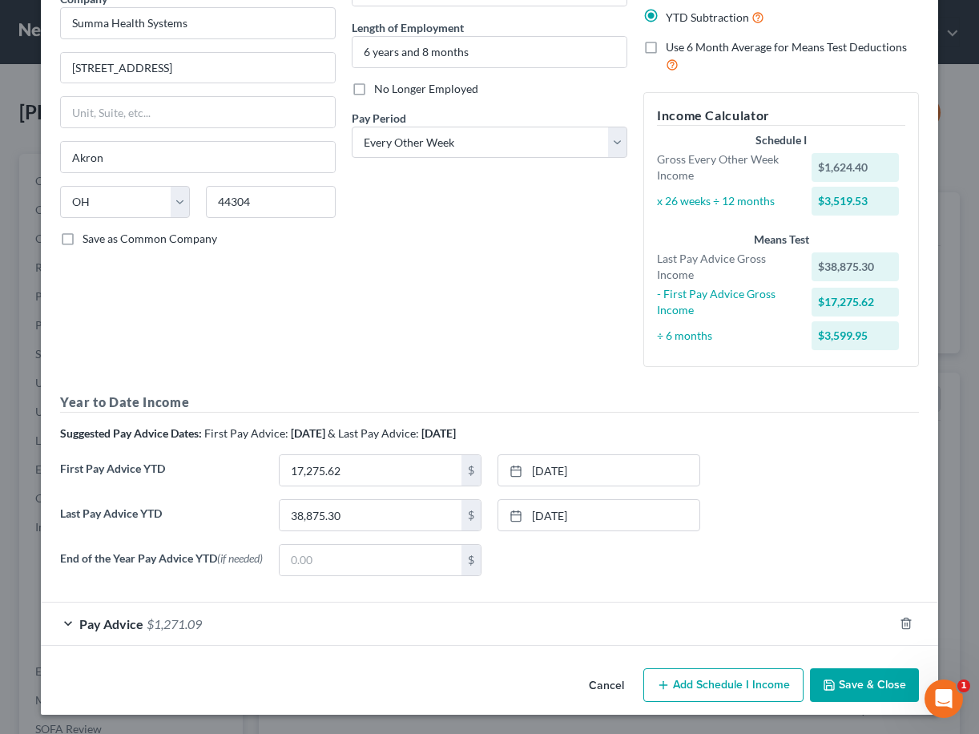
scroll to position [145, 0]
click at [602, 683] on button "Cancel" at bounding box center [606, 685] width 61 height 32
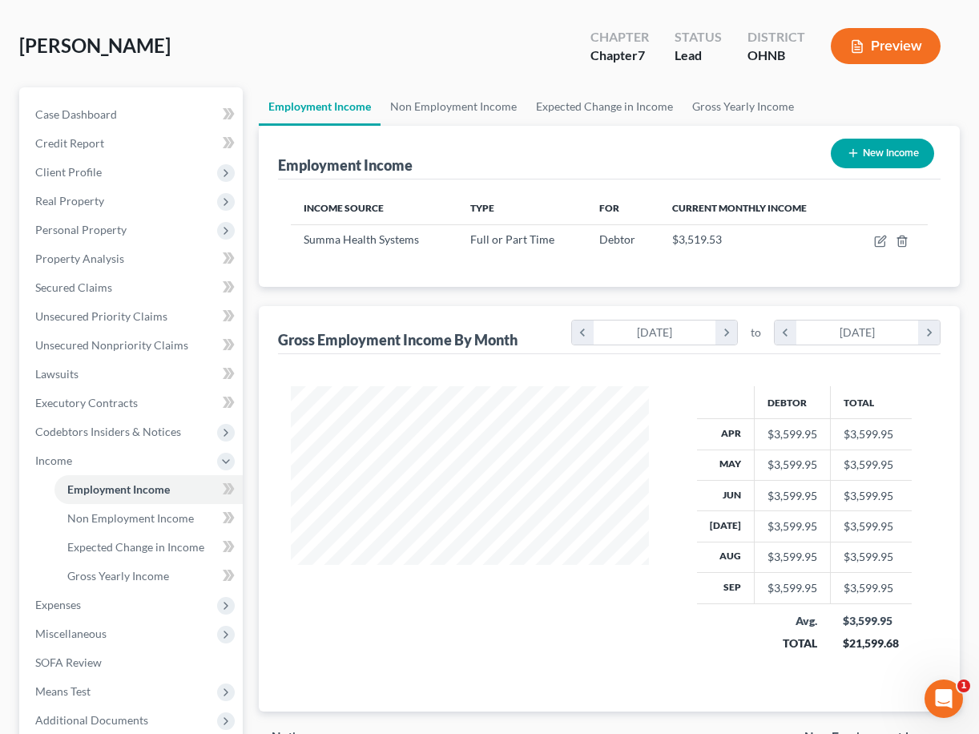
scroll to position [53, 0]
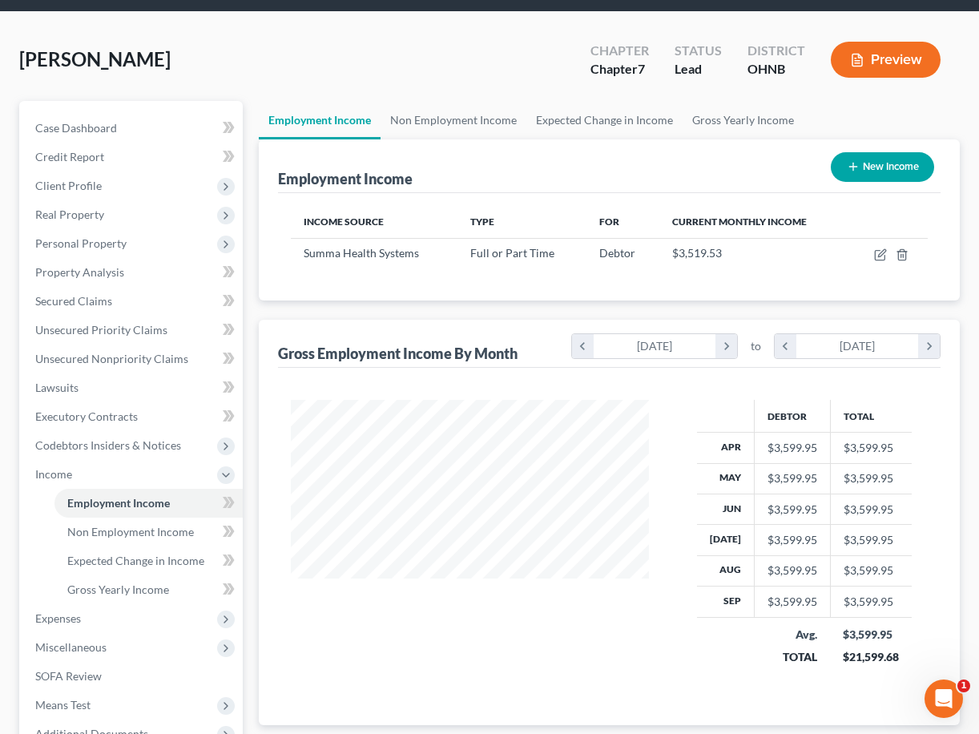
click at [884, 72] on button "Preview" at bounding box center [885, 60] width 110 height 36
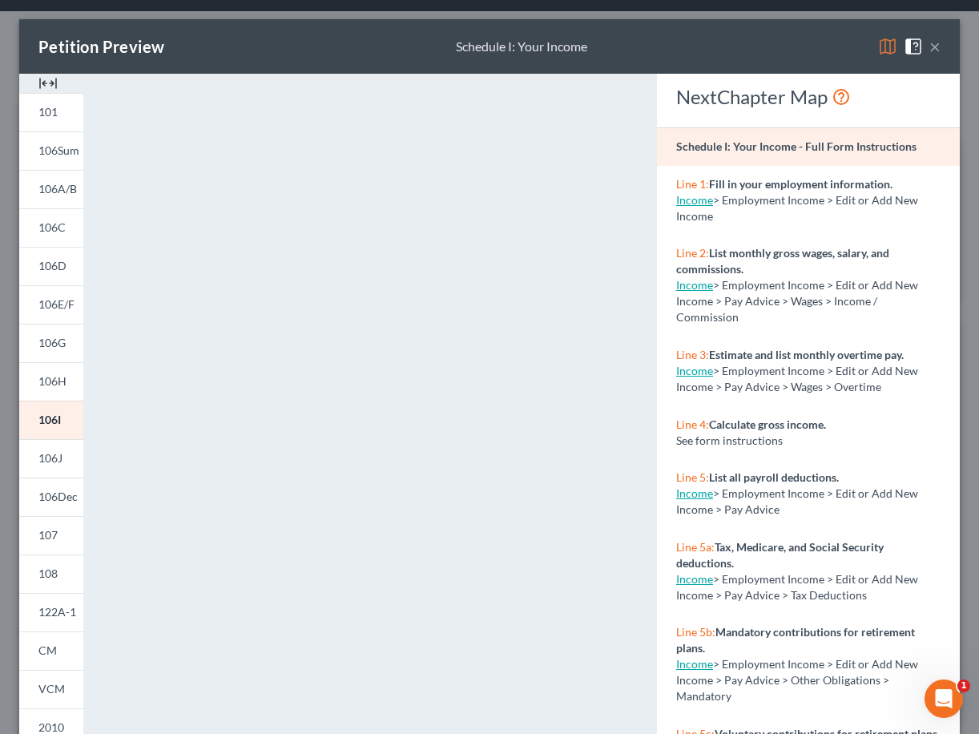
scroll to position [0, 0]
click at [934, 50] on button "×" at bounding box center [934, 46] width 11 height 19
